Goal: Information Seeking & Learning: Learn about a topic

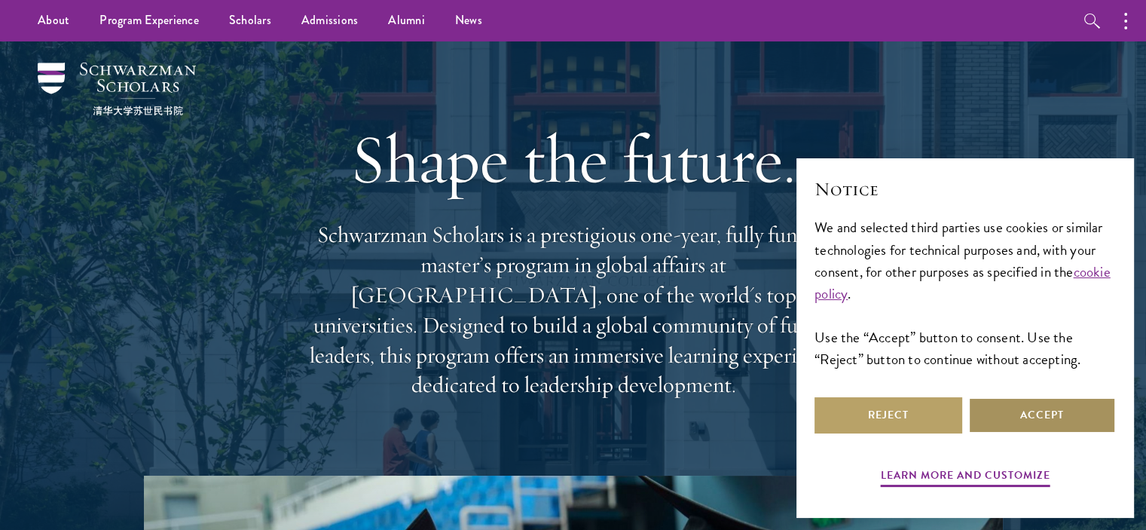
click at [1001, 408] on button "Accept" at bounding box center [1042, 415] width 148 height 36
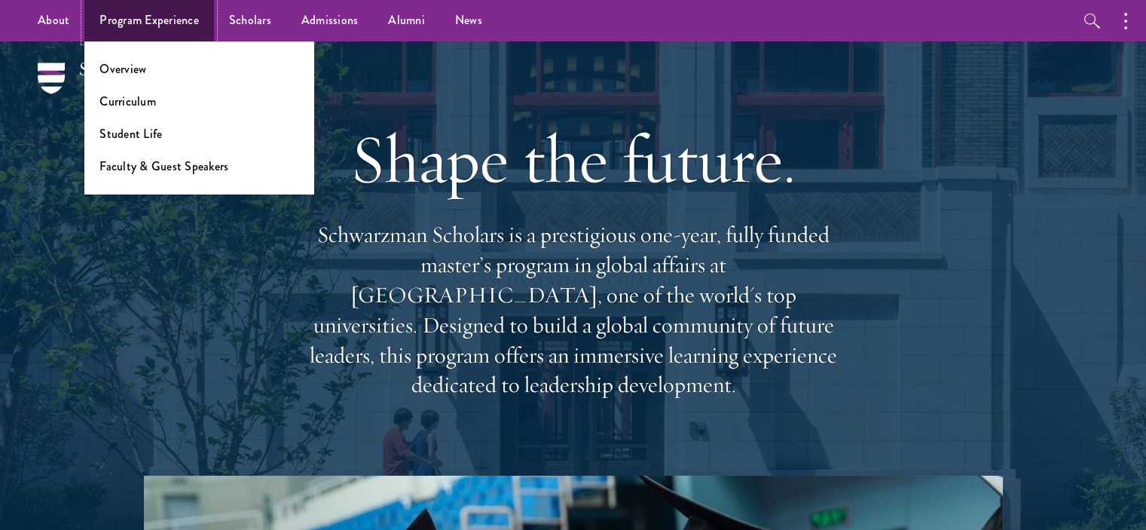
click at [166, 16] on link "Program Experience" at bounding box center [149, 20] width 130 height 41
click at [133, 105] on link "Curriculum" at bounding box center [127, 101] width 56 height 17
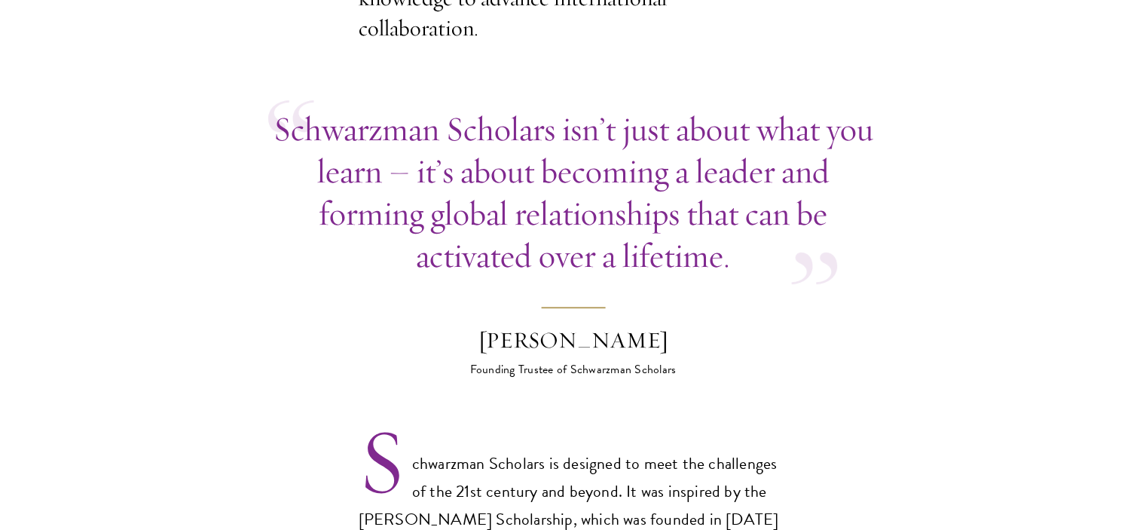
scroll to position [705, 0]
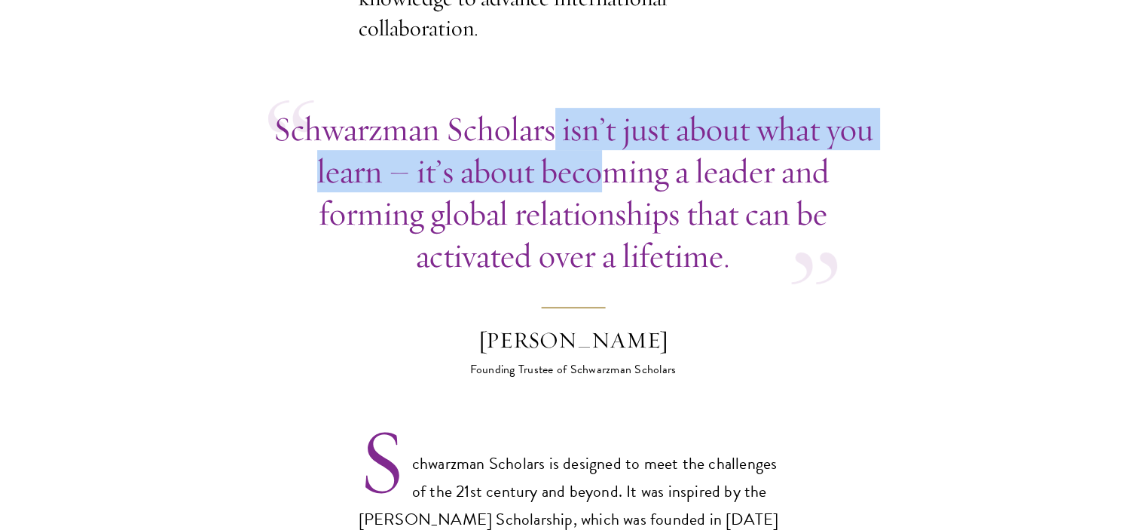
drag, startPoint x: 549, startPoint y: 96, endPoint x: 596, endPoint y: 135, distance: 60.5
click at [596, 135] on p "Schwarzman Scholars isn’t just about what you learn – it’s about becoming a lea…" at bounding box center [573, 192] width 610 height 169
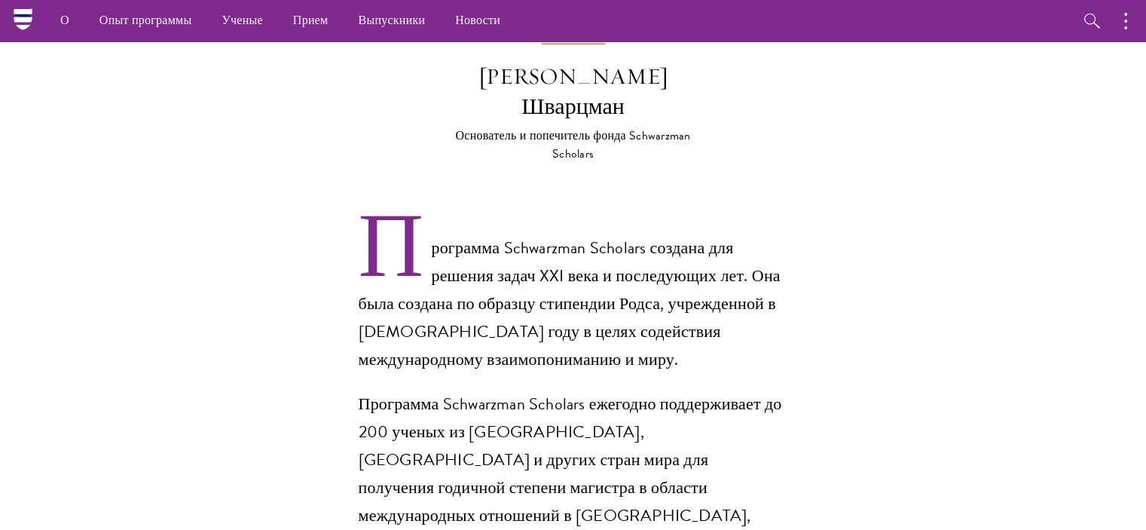
scroll to position [1155, 0]
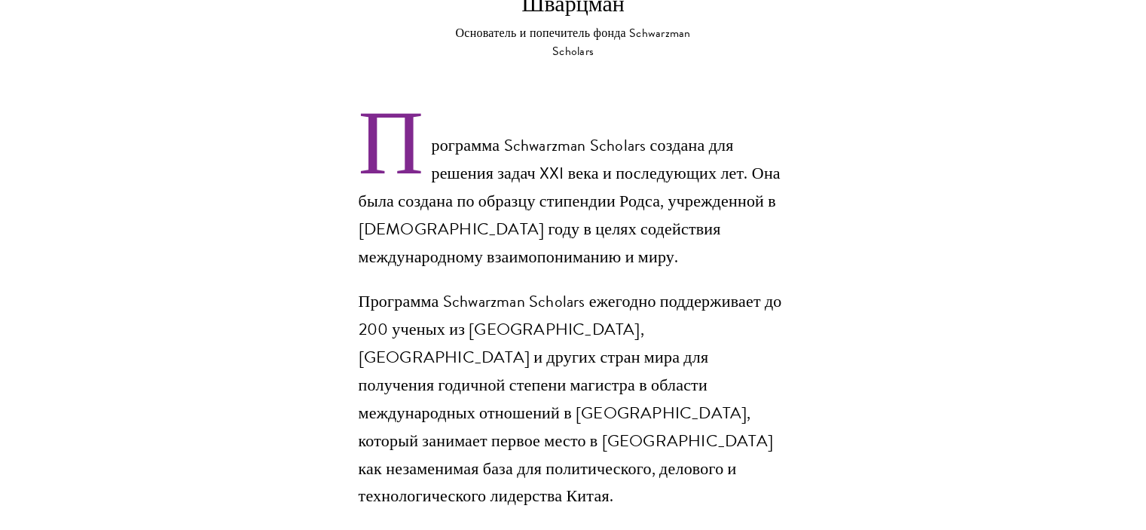
click at [857, 223] on section "Возможности в Китае Получите личный опыт жизни в Китае, одной из самых динамичн…" at bounding box center [573, 471] width 1146 height 2177
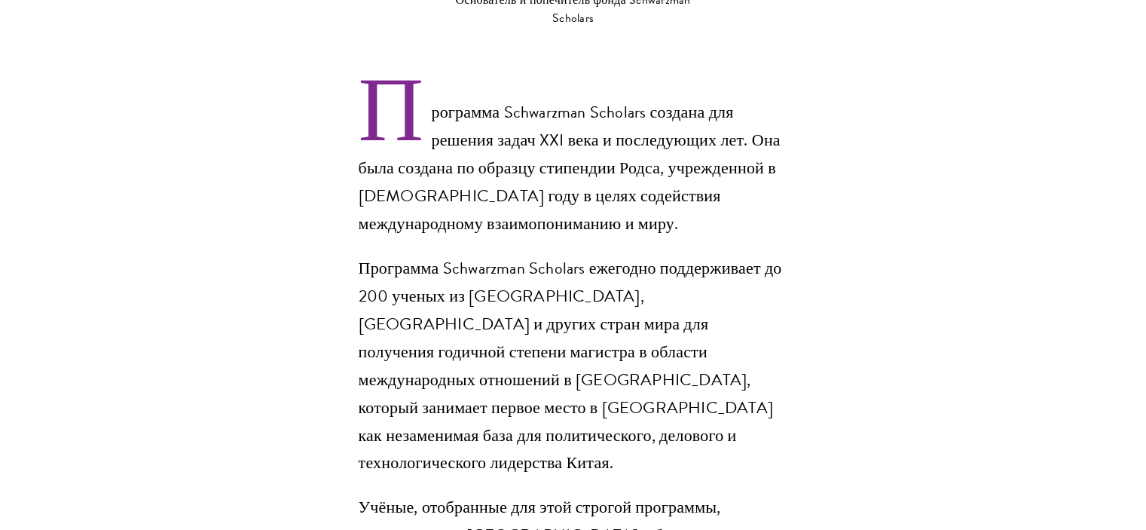
scroll to position [1189, 0]
click at [857, 223] on section "Возможности в Китае Получите личный опыт жизни в Китае, одной из самых динамичн…" at bounding box center [573, 437] width 1146 height 2177
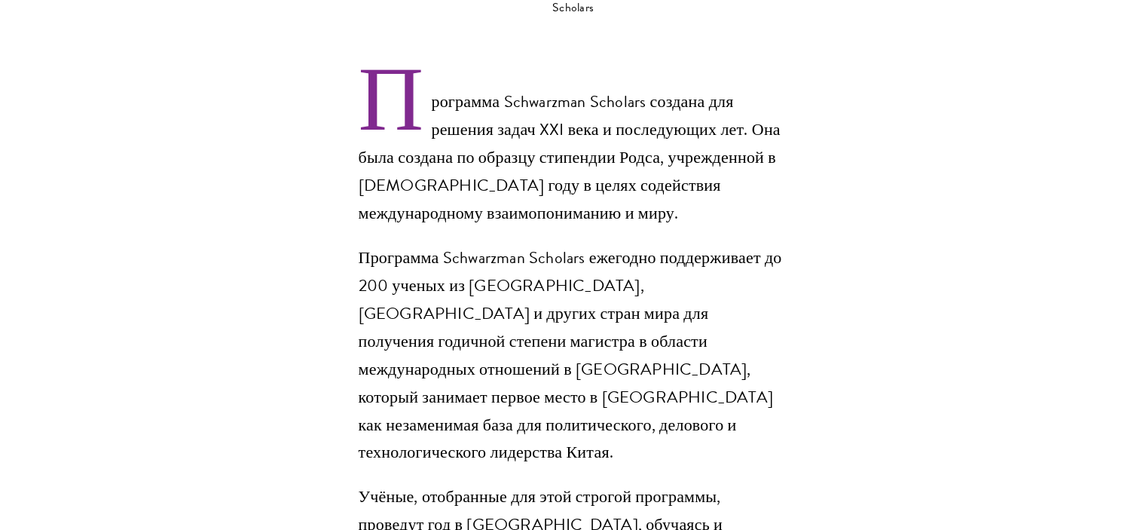
scroll to position [1201, 0]
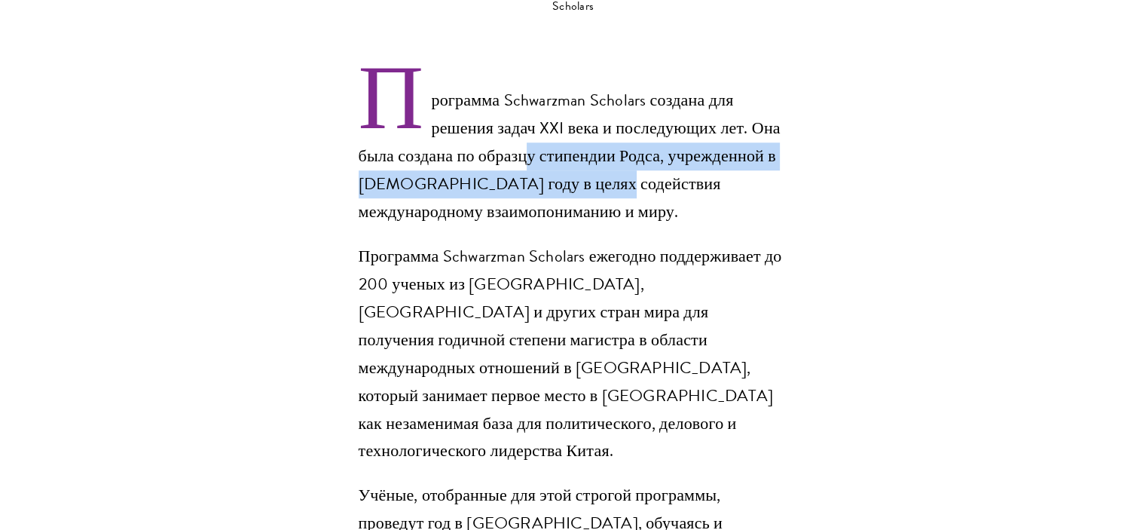
drag, startPoint x: 527, startPoint y: 93, endPoint x: 594, endPoint y: 112, distance: 69.6
click at [594, 112] on font "Программа Schwarzman Scholars создана для решения задач XXI века и последующих …" at bounding box center [570, 155] width 422 height 136
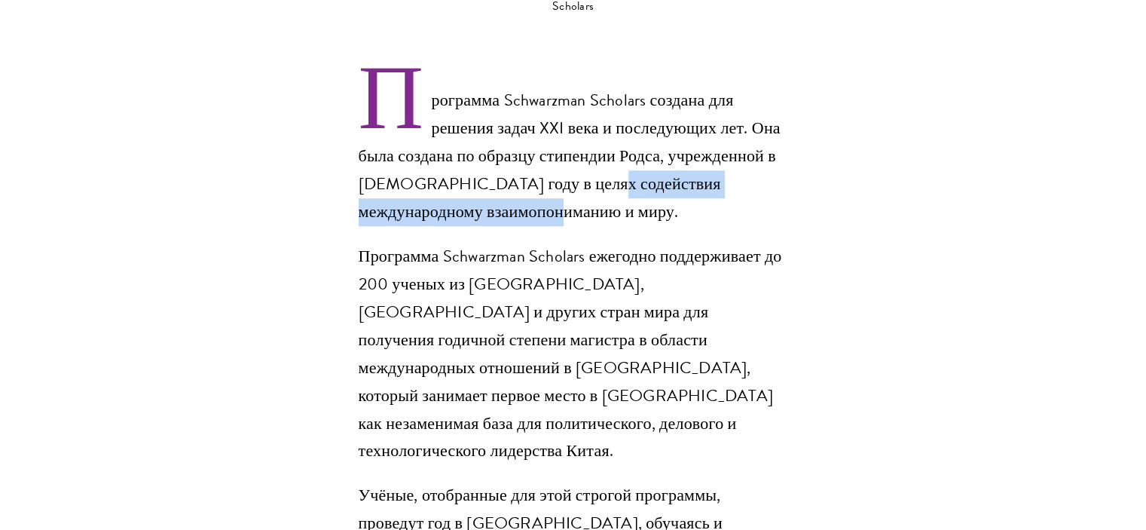
drag, startPoint x: 578, startPoint y: 118, endPoint x: 594, endPoint y: 151, distance: 35.7
click at [594, 151] on p "Программа Schwarzman Scholars создана для решения задач XXI века и последующих …" at bounding box center [573, 156] width 429 height 139
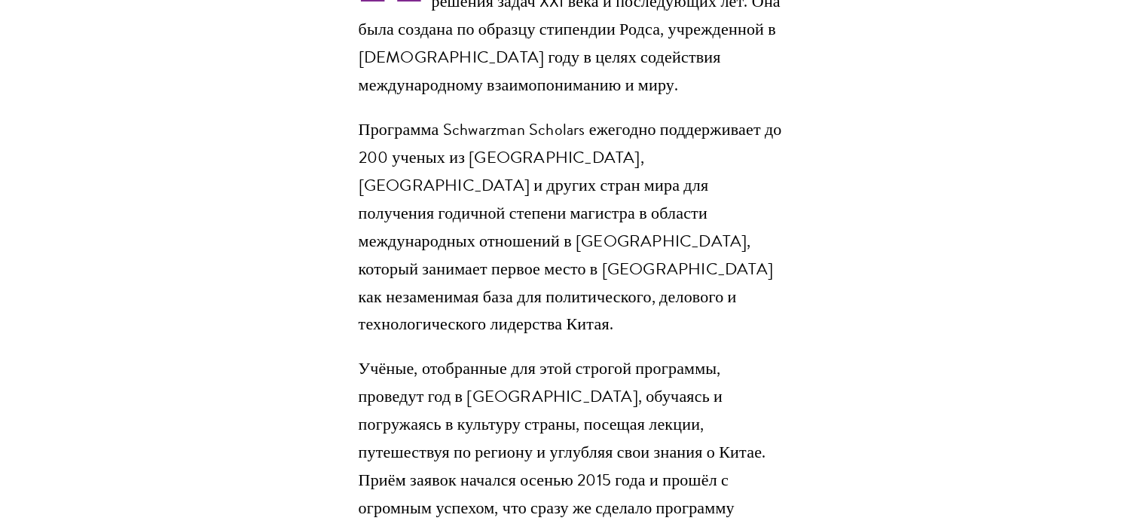
scroll to position [1328, 0]
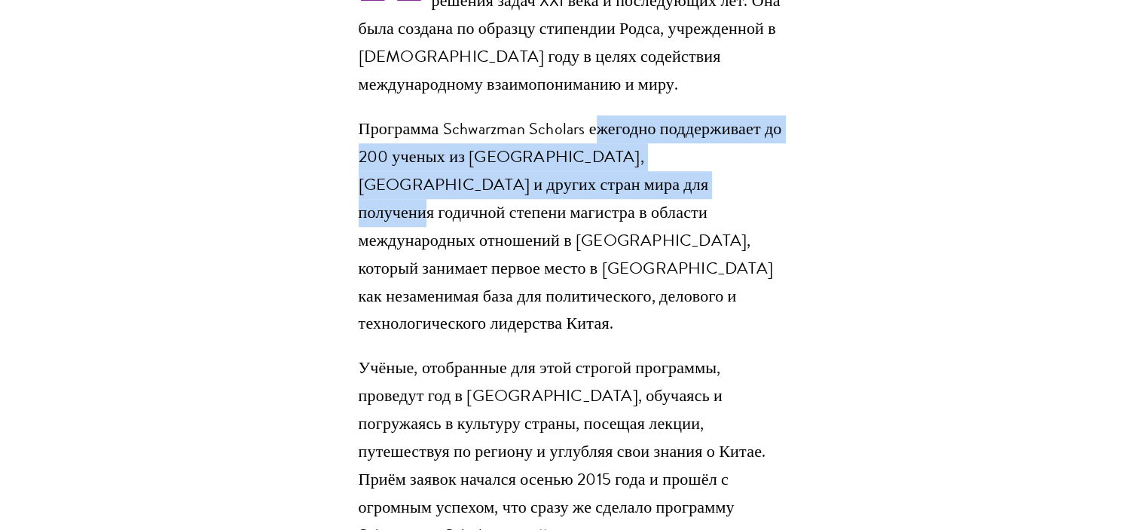
drag, startPoint x: 600, startPoint y: 70, endPoint x: 630, endPoint y: 129, distance: 65.7
click at [630, 129] on font "Программа Schwarzman Scholars ежегодно поддерживает до 200 ученых из США, Китая…" at bounding box center [570, 226] width 423 height 220
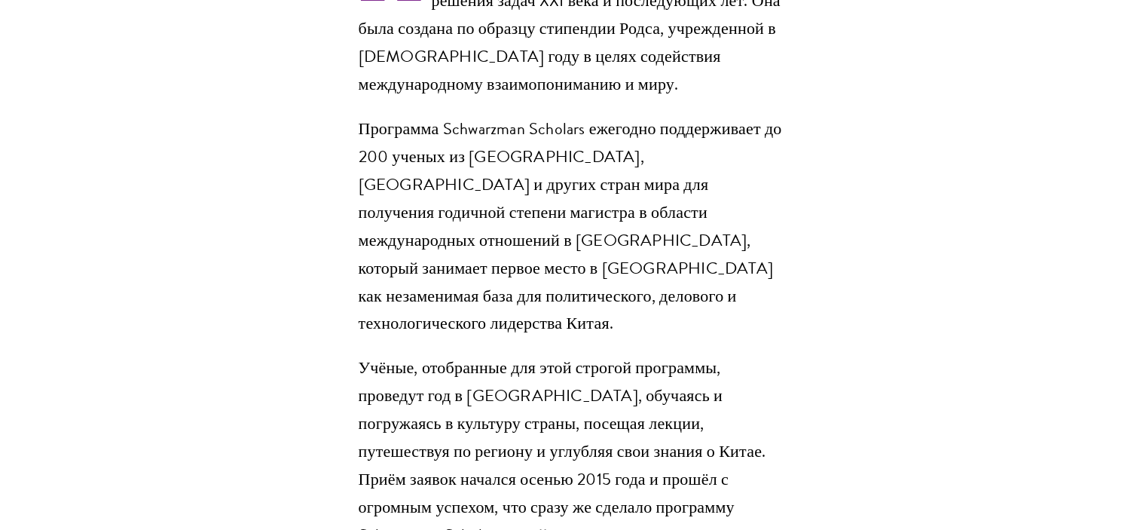
click at [572, 147] on font "Программа Schwarzman Scholars ежегодно поддерживает до 200 ученых из США, Китая…" at bounding box center [570, 226] width 423 height 220
drag, startPoint x: 524, startPoint y: 151, endPoint x: 533, endPoint y: 152, distance: 9.2
click at [533, 152] on font "Программа Schwarzman Scholars ежегодно поддерживает до 200 ученых из США, Китая…" at bounding box center [570, 226] width 423 height 220
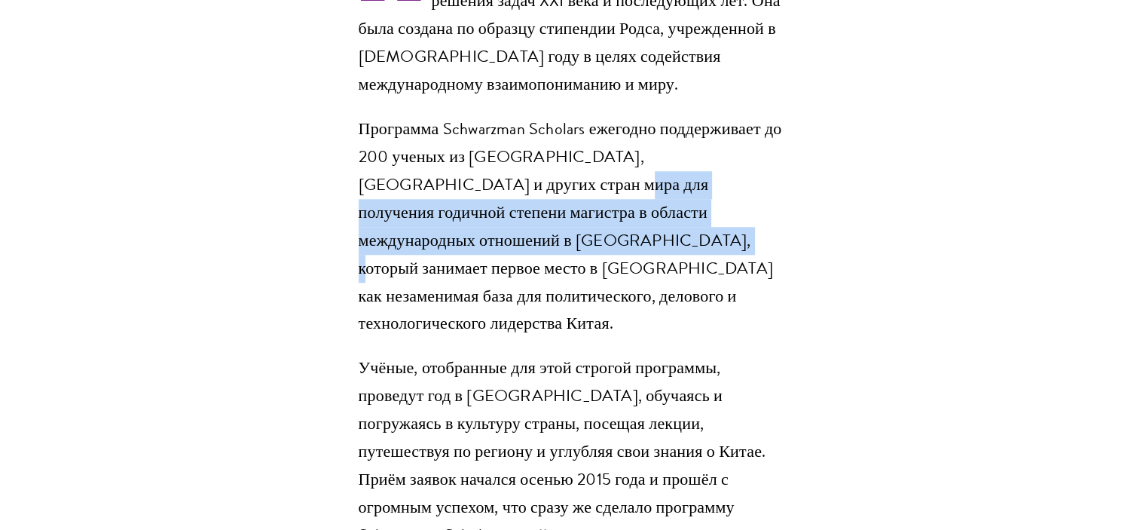
drag, startPoint x: 506, startPoint y: 121, endPoint x: 540, endPoint y: 182, distance: 70.5
click at [540, 182] on font "Программа Schwarzman Scholars ежегодно поддерживает до 200 ученых из США, Китая…" at bounding box center [570, 226] width 423 height 220
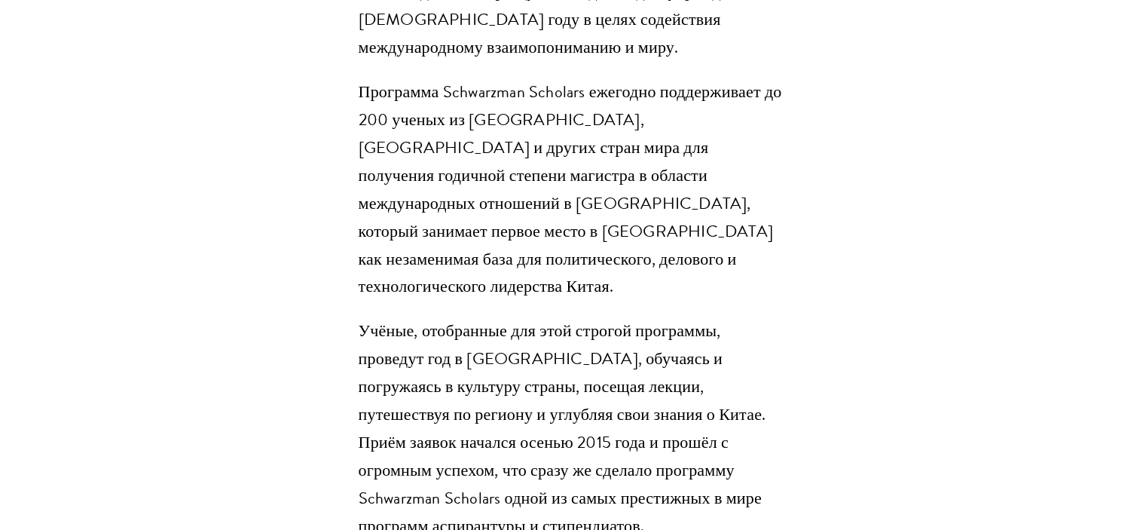
scroll to position [1366, 0]
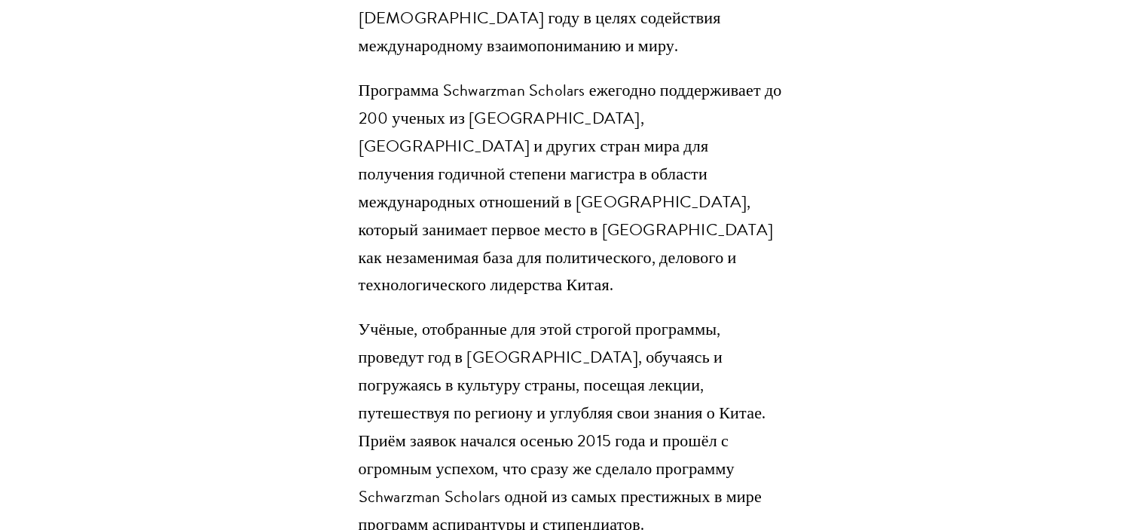
click at [530, 162] on font "Программа Schwarzman Scholars ежегодно поддерживает до 200 ученых из США, Китая…" at bounding box center [570, 188] width 423 height 220
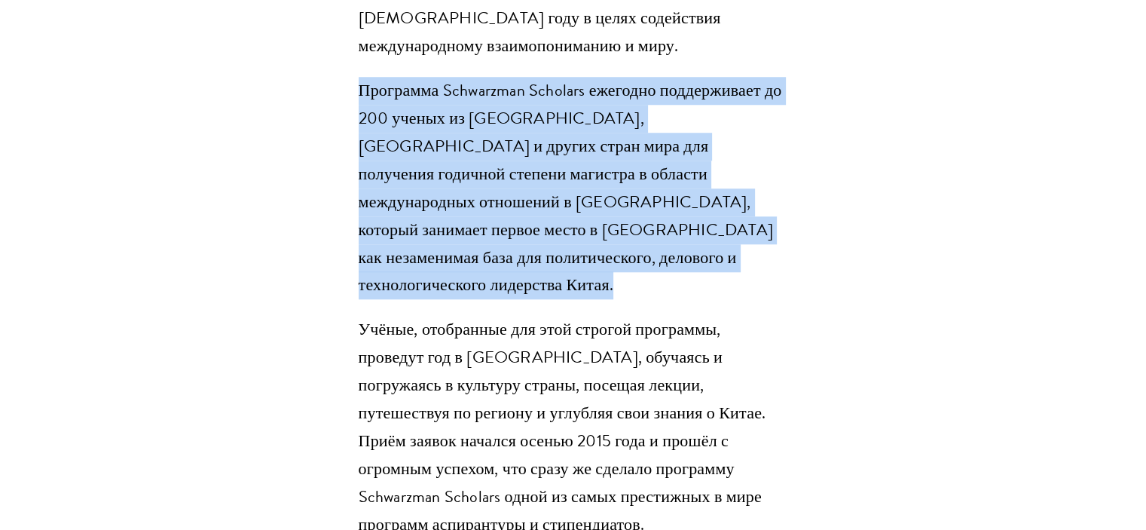
click at [530, 162] on font "Программа Schwarzman Scholars ежегодно поддерживает до 200 ученых из США, Китая…" at bounding box center [570, 188] width 423 height 220
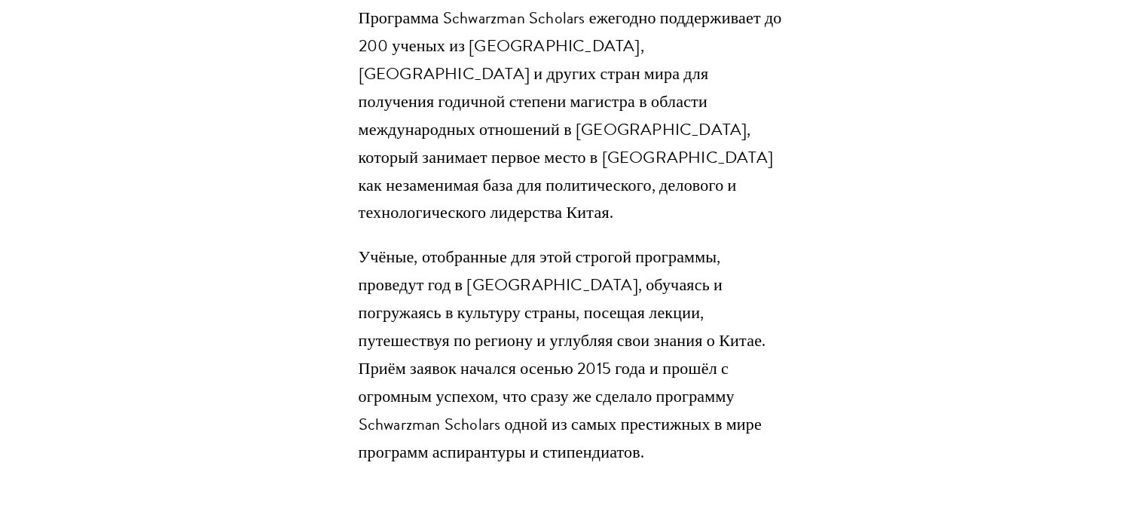
scroll to position [1442, 0]
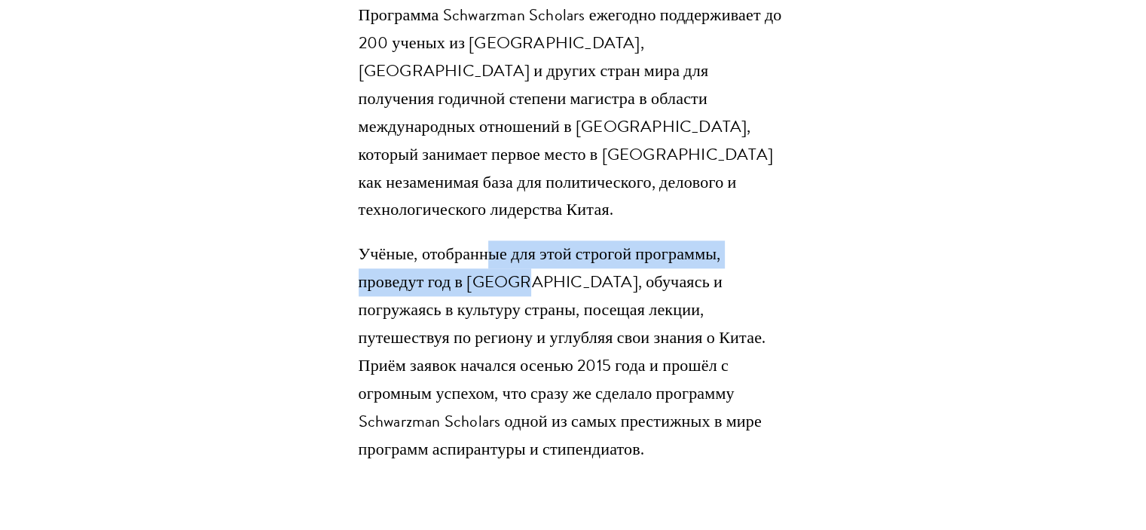
drag, startPoint x: 487, startPoint y: 163, endPoint x: 521, endPoint y: 188, distance: 41.6
click at [521, 241] on font "Учёные, отобранные для этой строгой программы, проведут год в Пекине, обучаясь …" at bounding box center [562, 351] width 407 height 220
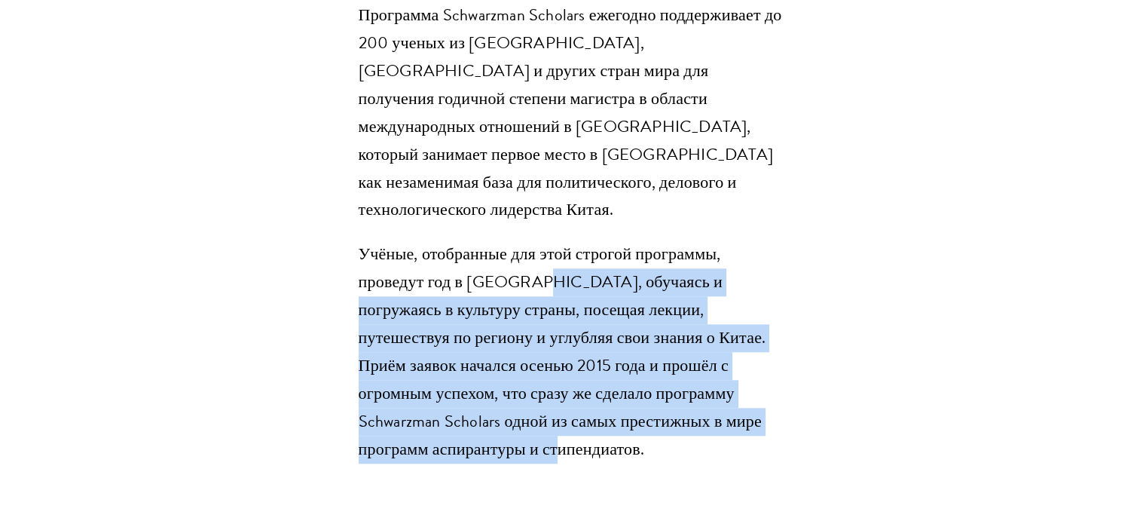
drag, startPoint x: 530, startPoint y: 198, endPoint x: 628, endPoint y: 352, distance: 182.2
click at [628, 352] on p "Учёные, отобранные для этой строгой программы, проведут год в Пекине, обучаясь …" at bounding box center [573, 351] width 429 height 223
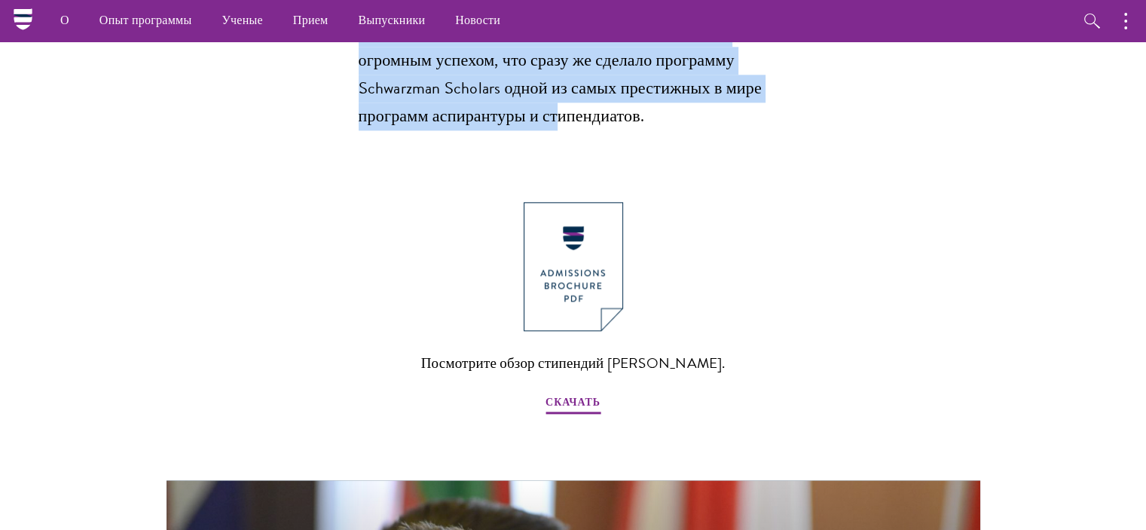
scroll to position [1775, 0]
click at [578, 202] on img at bounding box center [572, 266] width 99 height 129
